Goal: Task Accomplishment & Management: Manage account settings

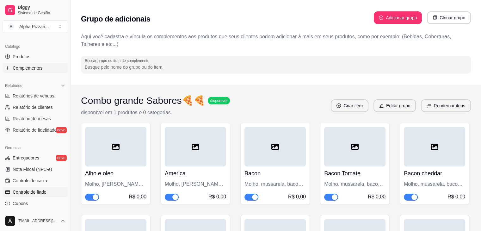
scroll to position [224, 0]
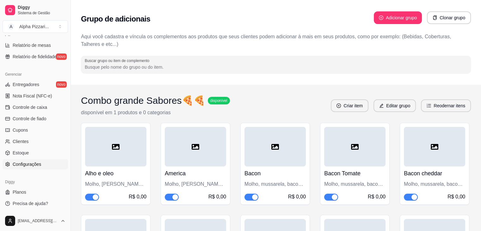
click at [33, 162] on span "Configurações" at bounding box center [27, 164] width 28 height 6
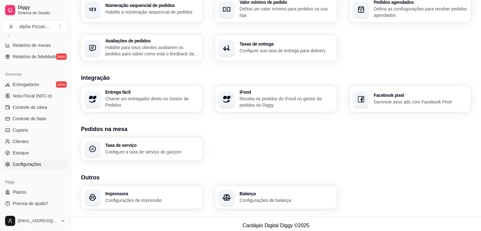
scroll to position [212, 0]
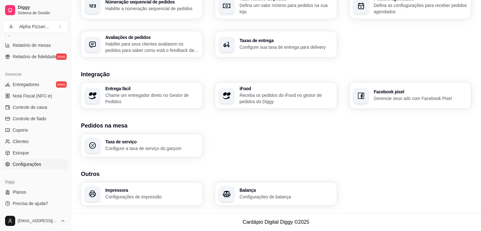
click at [480, 132] on div "Loja Informações da loja Principais informações da sua loja como endereço, nome…" at bounding box center [276, 10] width 410 height 403
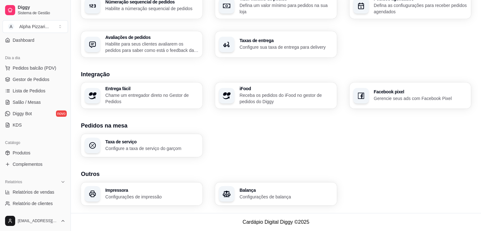
scroll to position [62, 0]
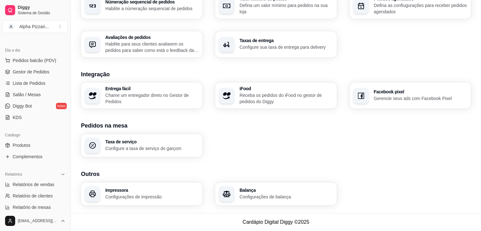
click at [65, 127] on div "Catálogo Produtos Complementos" at bounding box center [35, 145] width 71 height 37
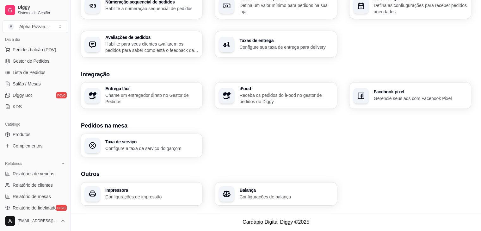
scroll to position [74, 0]
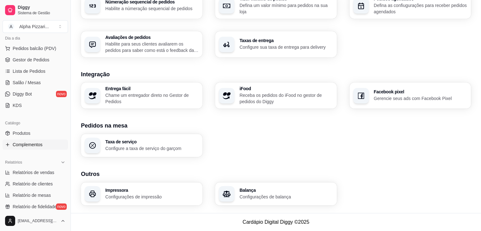
click at [26, 143] on span "Complementos" at bounding box center [28, 144] width 30 height 6
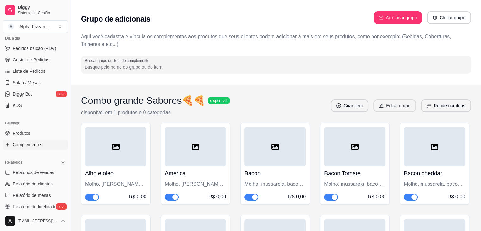
click at [395, 105] on button "Editar grupo" at bounding box center [394, 105] width 42 height 13
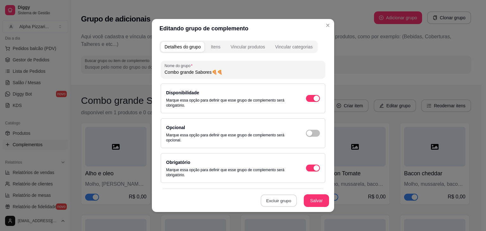
click at [272, 196] on button "Excluir grupo" at bounding box center [279, 200] width 36 height 12
click at [299, 186] on button "Sim" at bounding box center [304, 186] width 20 height 10
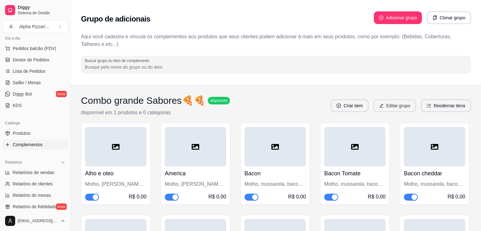
click at [390, 107] on button "Editar grupo" at bounding box center [394, 105] width 42 height 13
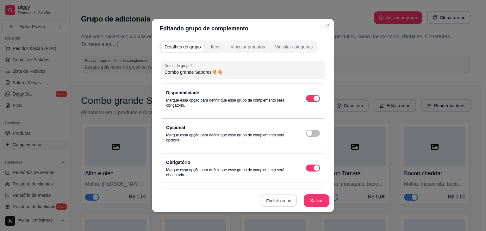
click at [281, 198] on button "Excluir grupo" at bounding box center [279, 200] width 36 height 12
click at [275, 200] on button "Excluir grupo" at bounding box center [278, 200] width 37 height 13
click at [297, 187] on button "Sim" at bounding box center [303, 186] width 19 height 10
click at [280, 200] on button "Excluir grupo" at bounding box center [279, 200] width 36 height 12
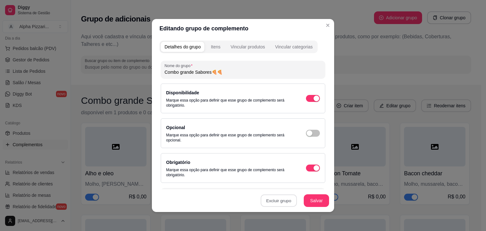
click at [298, 186] on button "Sim" at bounding box center [303, 186] width 19 height 9
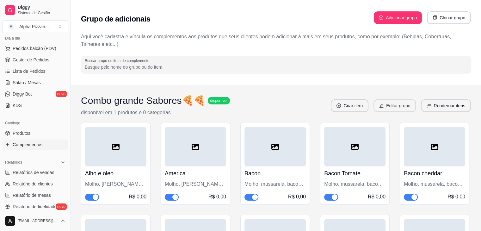
click at [388, 105] on button "Editar grupo" at bounding box center [394, 105] width 42 height 13
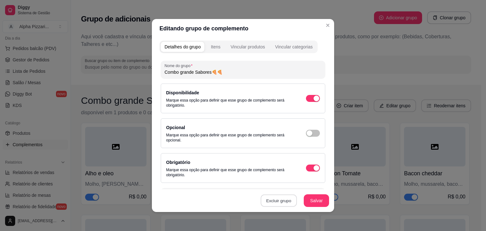
click at [272, 200] on button "Excluir grupo" at bounding box center [279, 200] width 36 height 12
click at [277, 203] on button "Excluir grupo" at bounding box center [278, 200] width 37 height 13
click at [277, 203] on button "Excluir grupo" at bounding box center [279, 200] width 36 height 12
click at [278, 200] on button "Excluir grupo" at bounding box center [279, 200] width 36 height 12
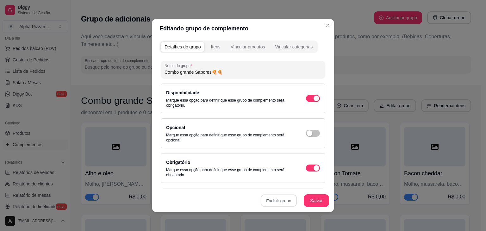
click at [301, 182] on button "Sim" at bounding box center [303, 186] width 19 height 10
click at [282, 200] on button "Excluir grupo" at bounding box center [278, 200] width 37 height 13
click at [299, 185] on button "Sim" at bounding box center [303, 186] width 19 height 10
click at [280, 201] on button "Excluir grupo" at bounding box center [278, 200] width 37 height 13
click at [305, 186] on button "Sim" at bounding box center [303, 186] width 19 height 10
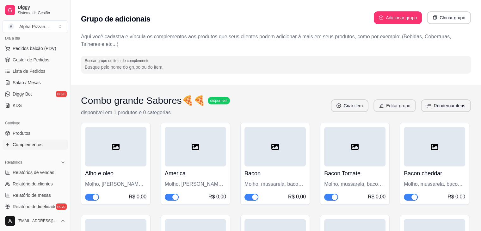
click at [388, 108] on button "Editar grupo" at bounding box center [394, 105] width 42 height 13
click at [394, 104] on button "Editar grupo" at bounding box center [394, 106] width 41 height 12
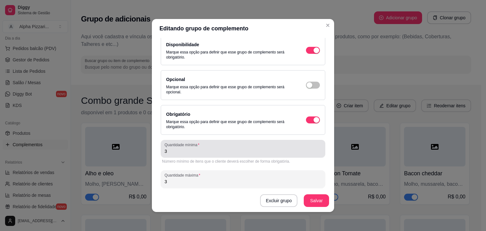
scroll to position [58, 0]
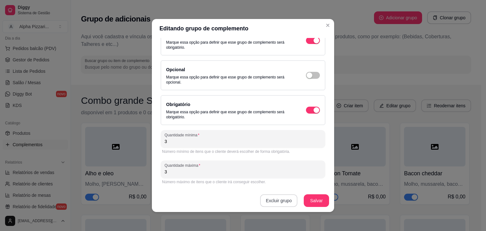
click at [273, 200] on button "Excluir grupo" at bounding box center [278, 200] width 37 height 13
click at [302, 184] on button "Sim" at bounding box center [305, 186] width 20 height 10
click at [280, 200] on button "Excluir grupo" at bounding box center [279, 200] width 36 height 12
click at [302, 184] on button "Sim" at bounding box center [304, 186] width 20 height 10
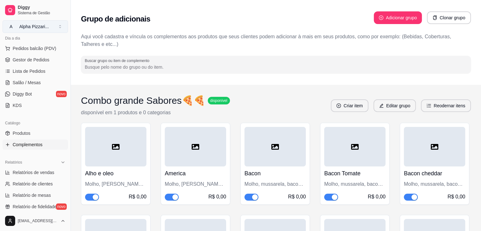
click at [31, 29] on div "Alpha Pizzari ..." at bounding box center [33, 26] width 29 height 6
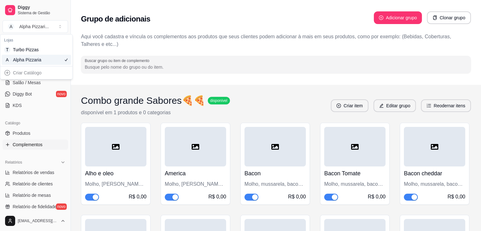
click at [31, 62] on div "Alpha Pizzaria" at bounding box center [27, 60] width 28 height 6
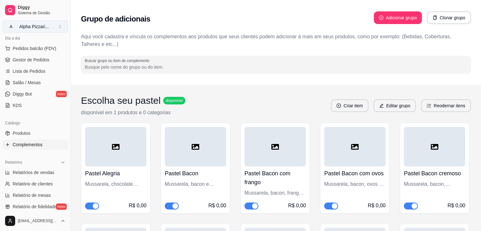
click at [50, 28] on button "A Alpha Pizzari ..." at bounding box center [35, 26] width 65 height 13
click at [40, 52] on div "Turbo Pizzas" at bounding box center [27, 49] width 28 height 6
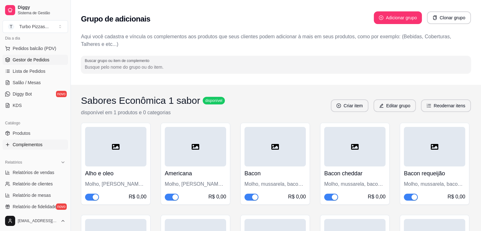
click at [34, 61] on span "Gestor de Pedidos" at bounding box center [31, 60] width 37 height 6
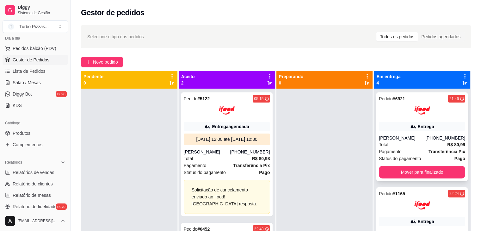
click at [434, 136] on div "[PHONE_NUMBER]" at bounding box center [445, 138] width 40 height 6
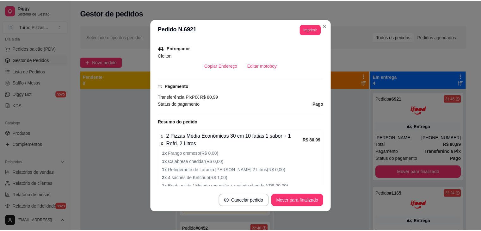
scroll to position [191, 0]
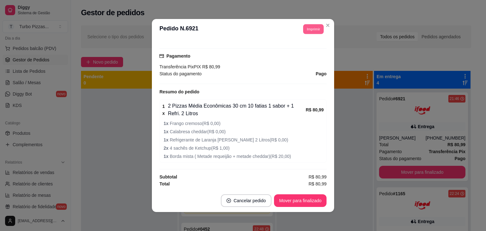
click at [311, 30] on button "Imprimir" at bounding box center [313, 29] width 21 height 10
click at [300, 49] on button "Impressora" at bounding box center [299, 51] width 44 height 10
click at [311, 30] on button "Imprimir" at bounding box center [313, 29] width 21 height 10
click at [298, 51] on button "Impressora" at bounding box center [299, 51] width 44 height 10
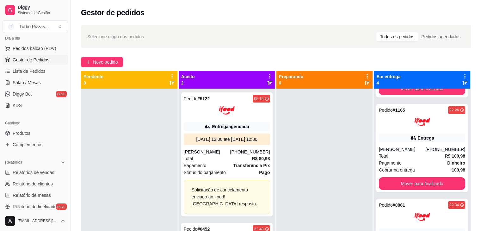
scroll to position [85, 0]
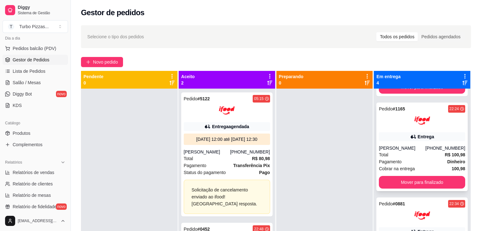
click at [444, 126] on div at bounding box center [422, 121] width 86 height 16
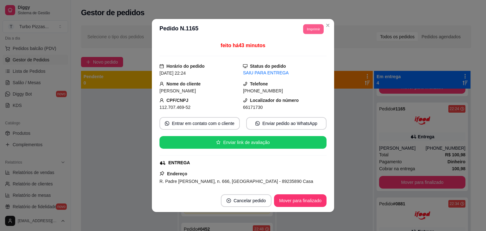
click at [311, 31] on button "Imprimir" at bounding box center [313, 29] width 21 height 10
click at [296, 51] on button "Impressora" at bounding box center [299, 51] width 44 height 10
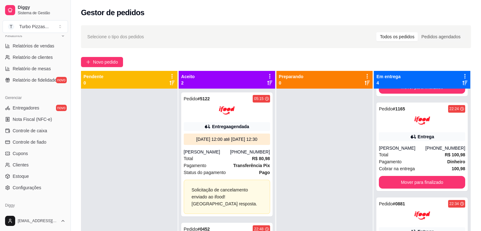
scroll to position [224, 0]
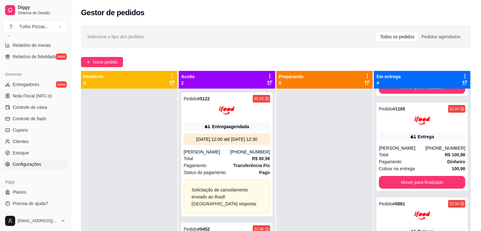
click at [29, 163] on span "Configurações" at bounding box center [27, 164] width 28 height 6
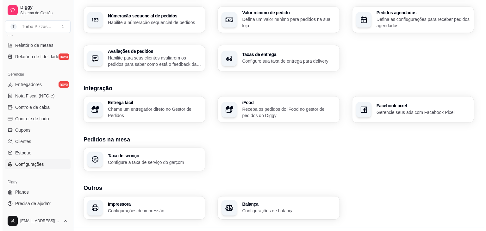
scroll to position [212, 0]
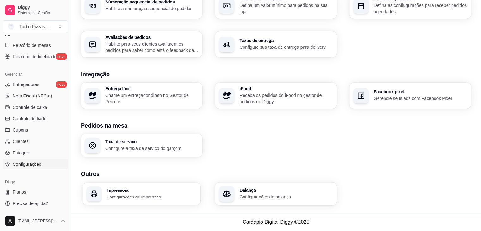
click at [117, 196] on p "Configurações de impressão" at bounding box center [151, 197] width 90 height 6
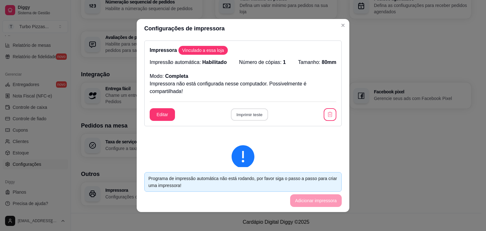
click at [248, 114] on button "Imprimir teste" at bounding box center [249, 114] width 37 height 12
click at [324, 114] on button "button" at bounding box center [330, 114] width 12 height 12
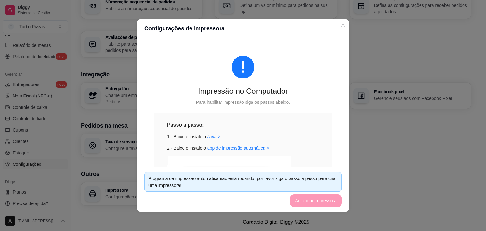
click at [307, 203] on footer "Programa de impressão automática não está rodando, por favor siga o passo a pas…" at bounding box center [243, 189] width 212 height 45
click at [220, 148] on link "app de impressão automática >" at bounding box center [238, 147] width 62 height 5
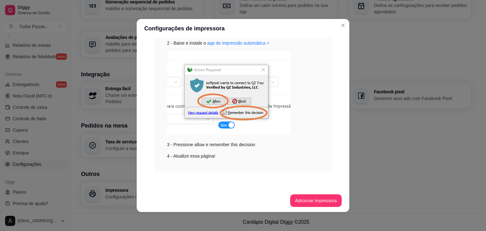
scroll to position [105, 0]
click at [307, 198] on button "Adicionar impressora" at bounding box center [316, 200] width 50 height 12
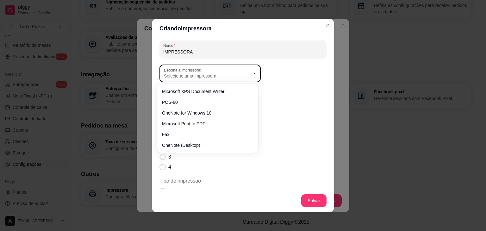
click at [248, 75] on button "Escolha a impressora: Selecione uma impressora" at bounding box center [209, 74] width 101 height 18
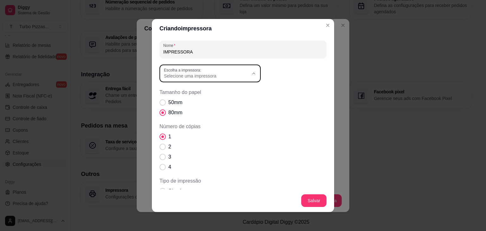
click at [168, 103] on span "POS-80" at bounding box center [204, 101] width 81 height 6
type input "POS-80"
select select "POS-80"
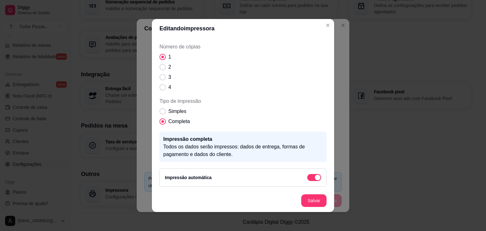
scroll to position [201, 0]
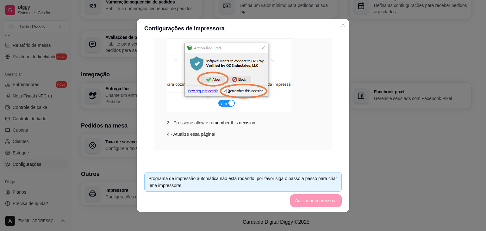
click at [261, 49] on img at bounding box center [229, 70] width 124 height 83
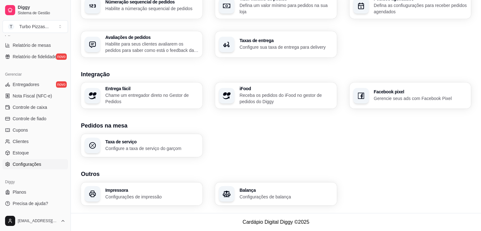
click at [114, 198] on p "Configurações de impressão" at bounding box center [151, 197] width 93 height 6
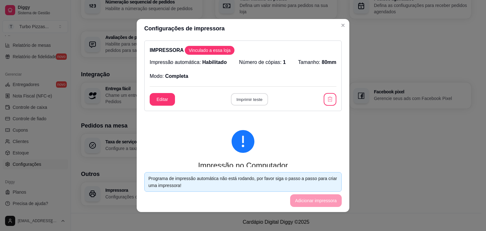
click at [249, 101] on button "Imprimir teste" at bounding box center [249, 99] width 37 height 12
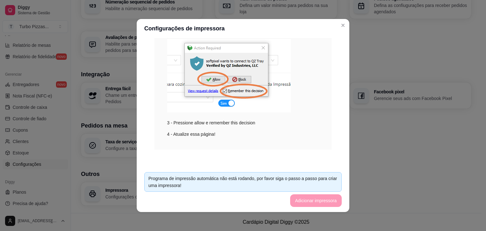
click at [227, 179] on div "Programa de impressão automática não está rodando, por favor siga o passo a pas…" at bounding box center [242, 182] width 189 height 14
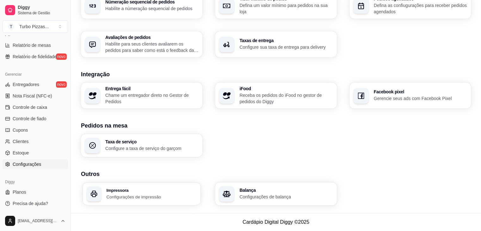
click at [133, 200] on div "Impressora Configurações de impressão" at bounding box center [142, 193] width 118 height 22
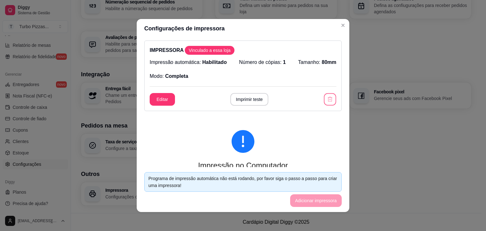
click at [328, 98] on icon "button" at bounding box center [330, 99] width 4 height 5
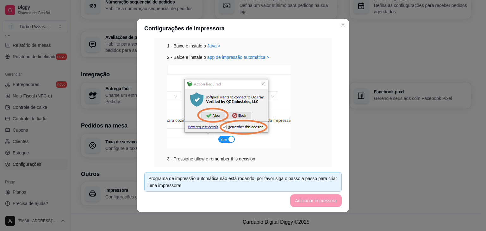
scroll to position [127, 0]
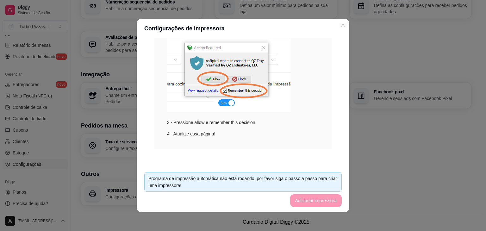
click at [304, 183] on div "Programa de impressão automática não está rodando, por favor siga o passo a pas…" at bounding box center [242, 182] width 189 height 14
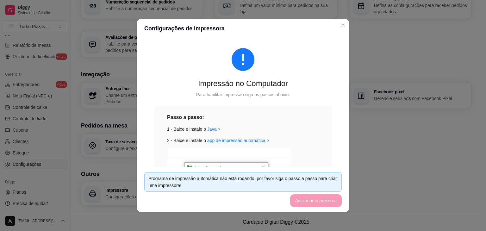
scroll to position [9, 0]
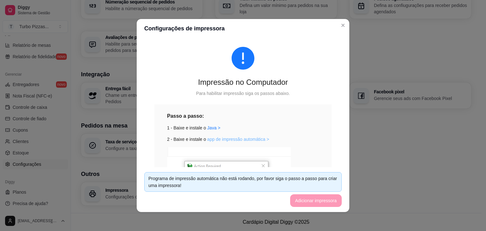
click at [224, 139] on link "app de impressão automática >" at bounding box center [238, 139] width 62 height 5
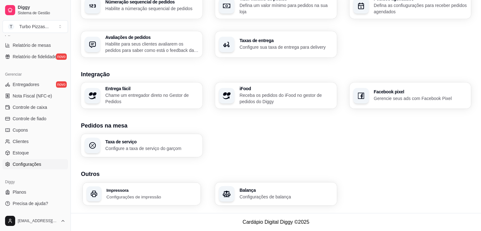
click at [151, 192] on h3 "Impressora" at bounding box center [151, 190] width 90 height 4
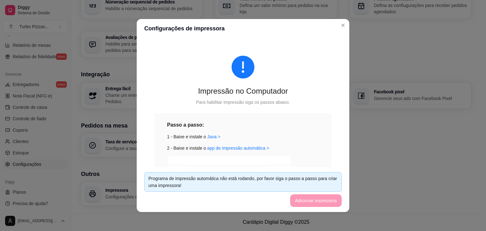
scroll to position [82, 0]
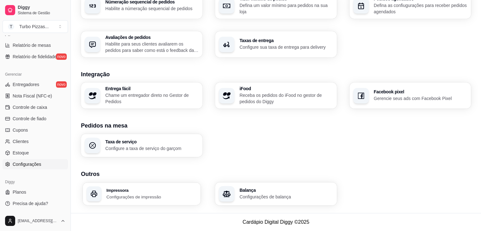
click at [106, 189] on div "Impressora Configurações de impressão" at bounding box center [142, 193] width 118 height 22
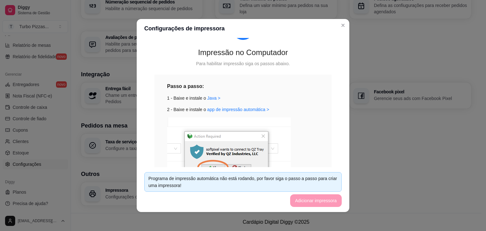
scroll to position [39, 0]
click at [245, 108] on link "app de impressão automática >" at bounding box center [238, 108] width 62 height 5
click at [209, 98] on link "Java >" at bounding box center [213, 97] width 13 height 5
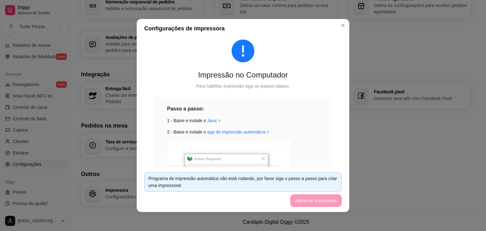
scroll to position [0, 0]
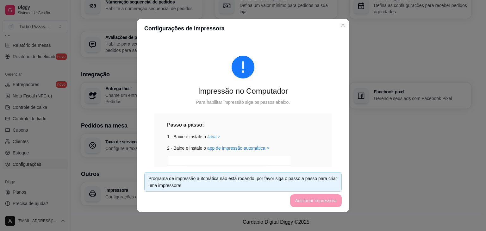
click at [208, 137] on link "Java >" at bounding box center [213, 136] width 13 height 5
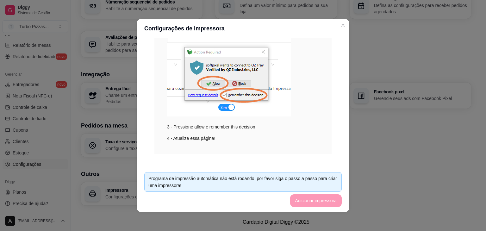
scroll to position [127, 0]
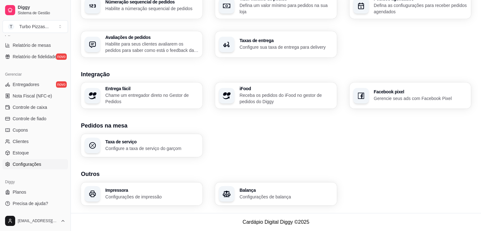
click at [133, 193] on div "Impressora Configurações de impressão" at bounding box center [151, 194] width 93 height 12
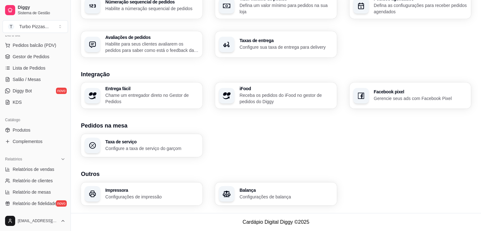
scroll to position [78, 0]
click at [46, 55] on span "Gestor de Pedidos" at bounding box center [31, 56] width 37 height 6
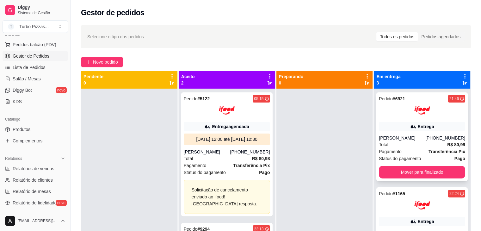
click at [433, 114] on div at bounding box center [422, 110] width 86 height 16
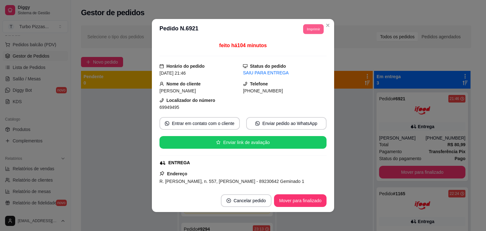
click at [312, 27] on button "Imprimir" at bounding box center [313, 29] width 21 height 10
click at [300, 48] on div "feito há 104 minutos" at bounding box center [242, 49] width 167 height 15
click at [306, 27] on button "Imprimir" at bounding box center [313, 29] width 21 height 10
click at [299, 41] on h4 "Escolha a impressora" at bounding box center [299, 40] width 46 height 6
click at [309, 26] on button "Imprimir" at bounding box center [313, 29] width 21 height 10
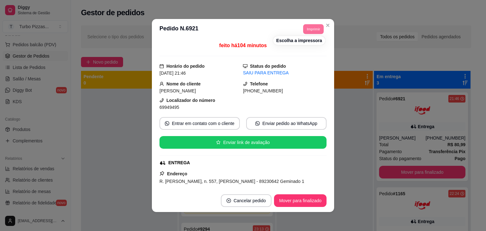
click at [301, 42] on h4 "Escolha a impressora" at bounding box center [299, 40] width 46 height 6
click at [325, 24] on icon "Close" at bounding box center [327, 25] width 5 height 5
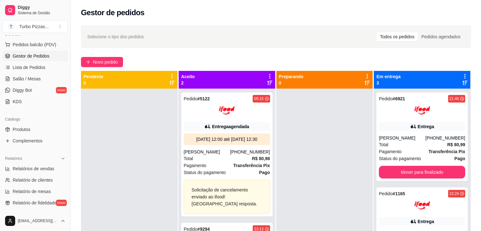
scroll to position [224, 0]
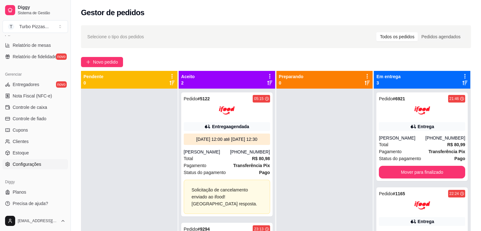
click at [25, 164] on span "Configurações" at bounding box center [27, 164] width 28 height 6
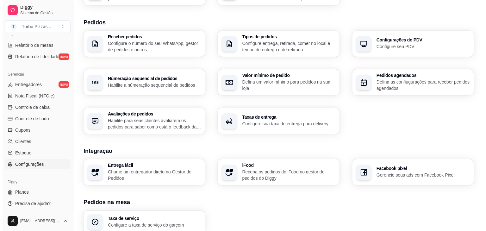
scroll to position [212, 0]
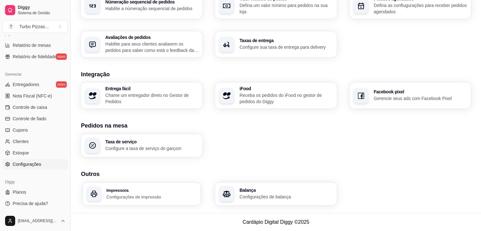
click at [182, 192] on div "Impressora Configurações de impressão" at bounding box center [151, 194] width 90 height 12
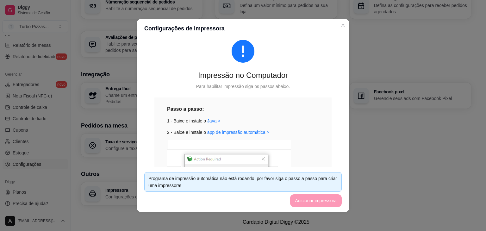
scroll to position [15, 0]
click at [225, 136] on div "2 - Baixe e instale o app de impressão automática >" at bounding box center [243, 133] width 152 height 7
click at [228, 133] on link "app de impressão automática >" at bounding box center [238, 133] width 62 height 5
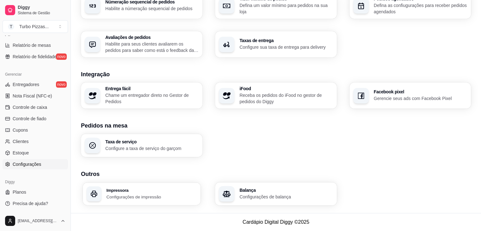
click at [116, 191] on h3 "Impressora" at bounding box center [151, 190] width 90 height 4
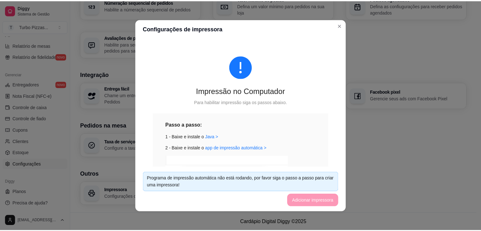
scroll to position [127, 0]
